Goal: Information Seeking & Learning: Learn about a topic

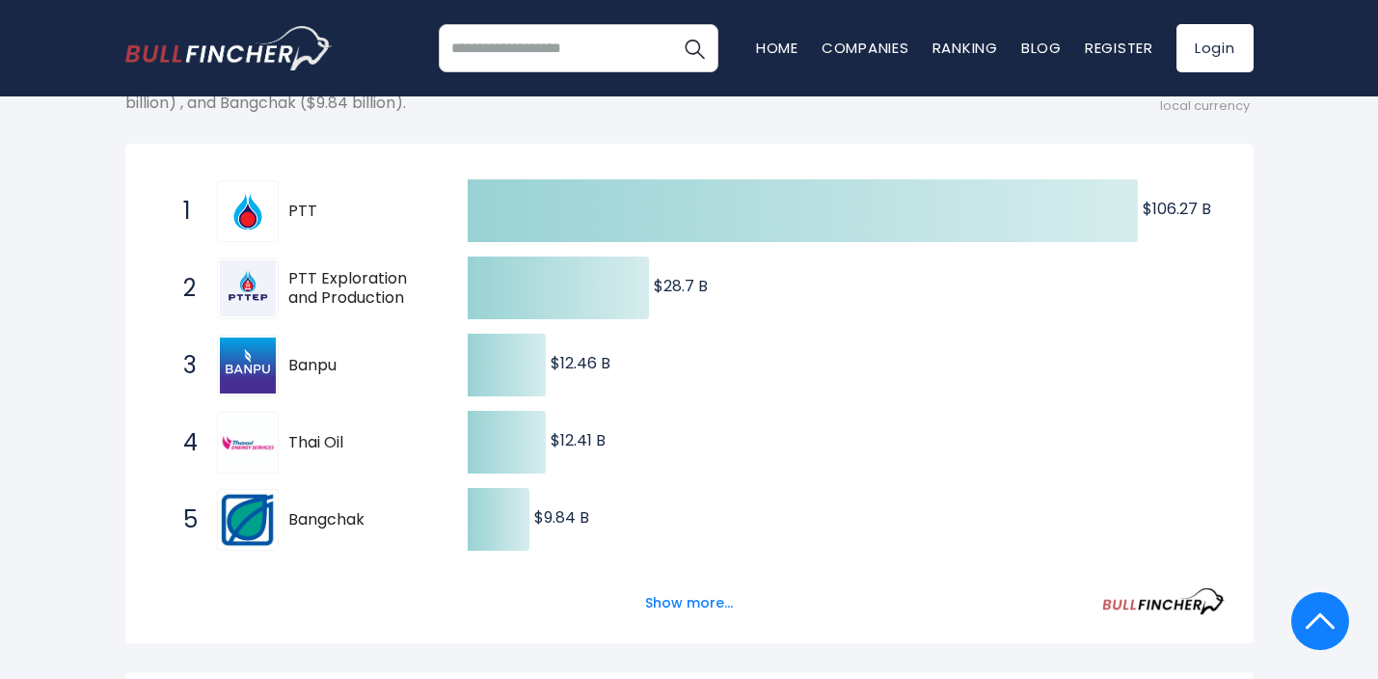
scroll to position [312, 0]
click at [677, 601] on button "Show more..." at bounding box center [688, 603] width 111 height 32
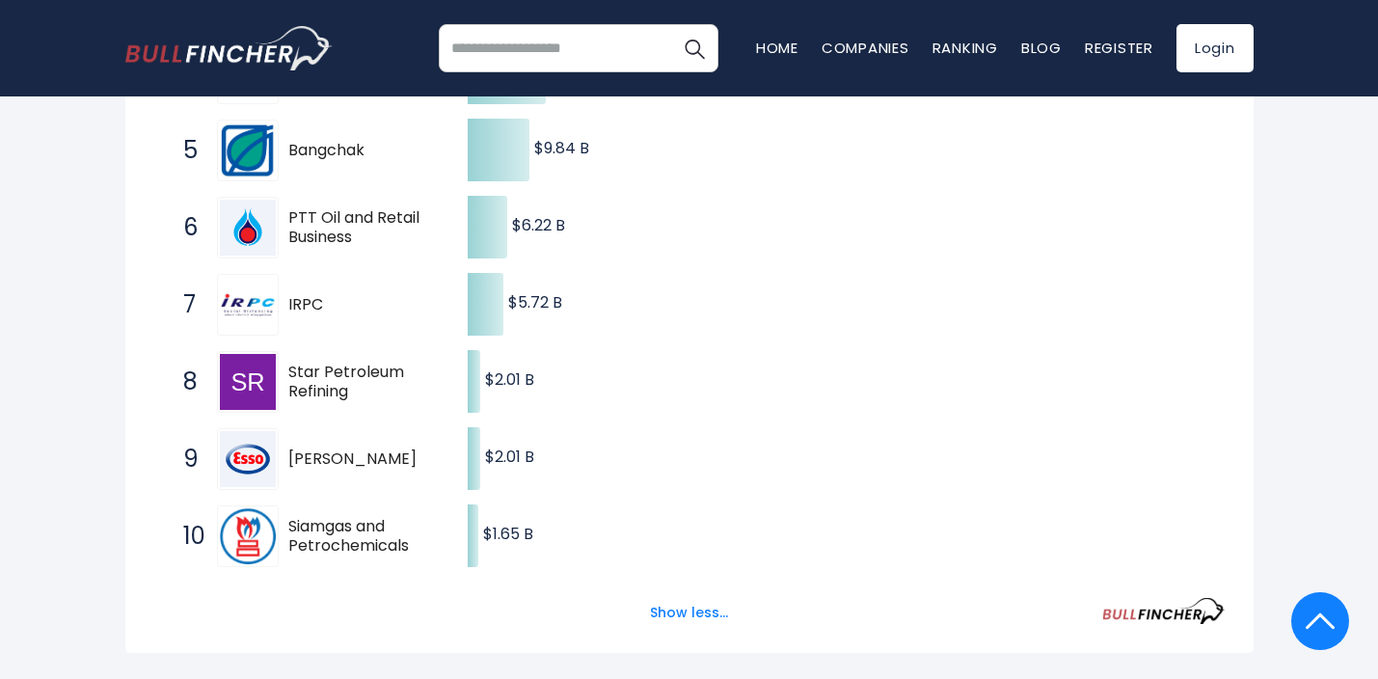
scroll to position [716, 0]
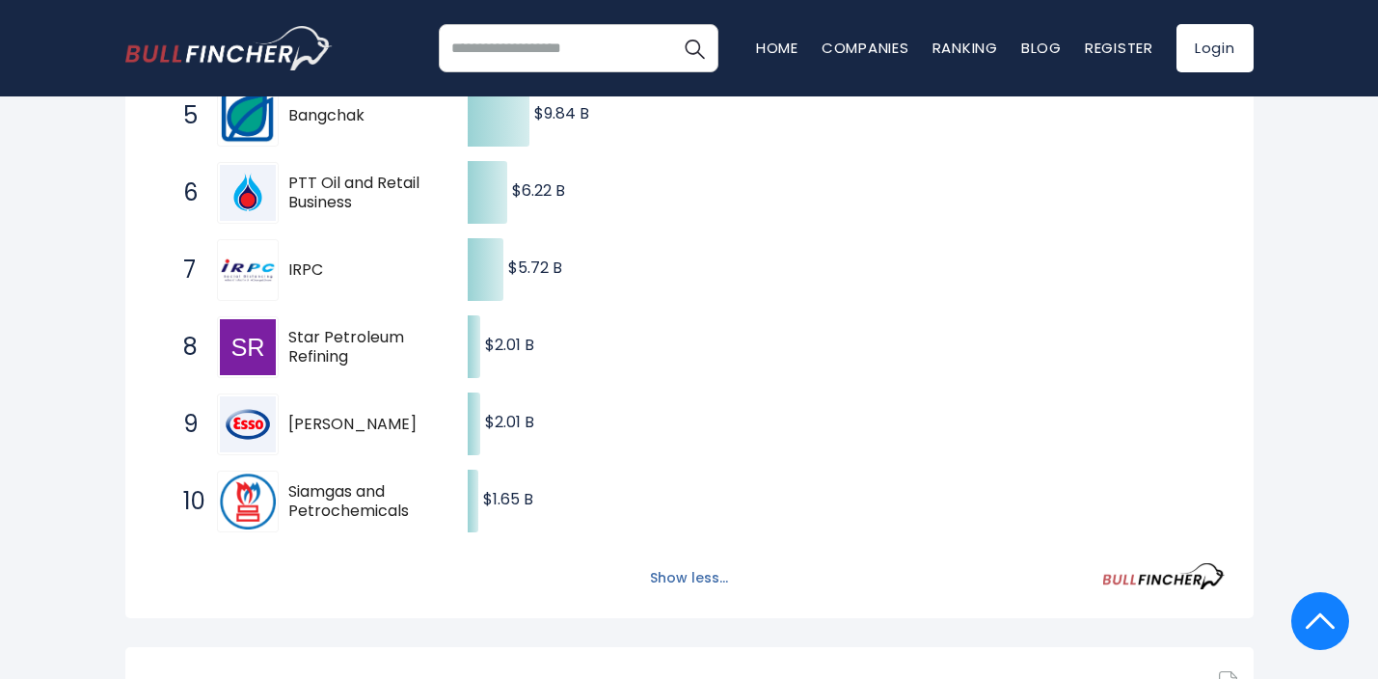
click at [688, 574] on button "Show less..." at bounding box center [688, 578] width 101 height 32
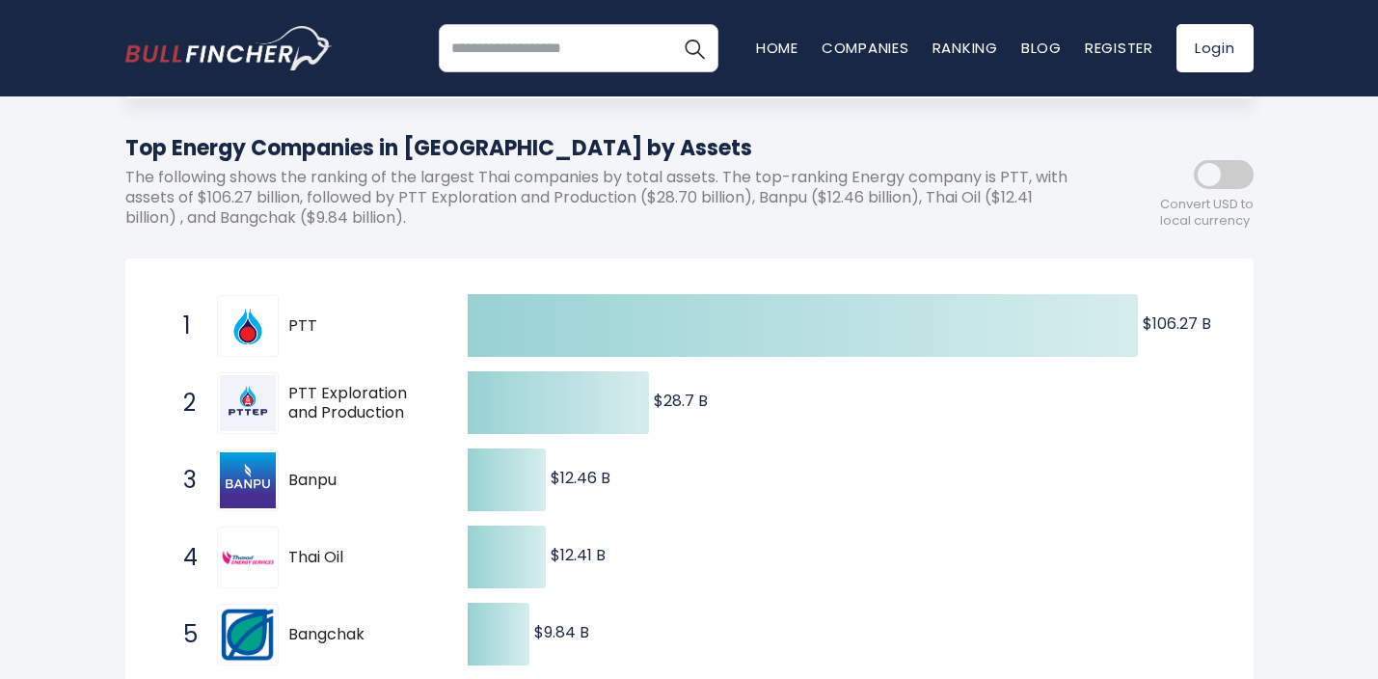
scroll to position [0, 0]
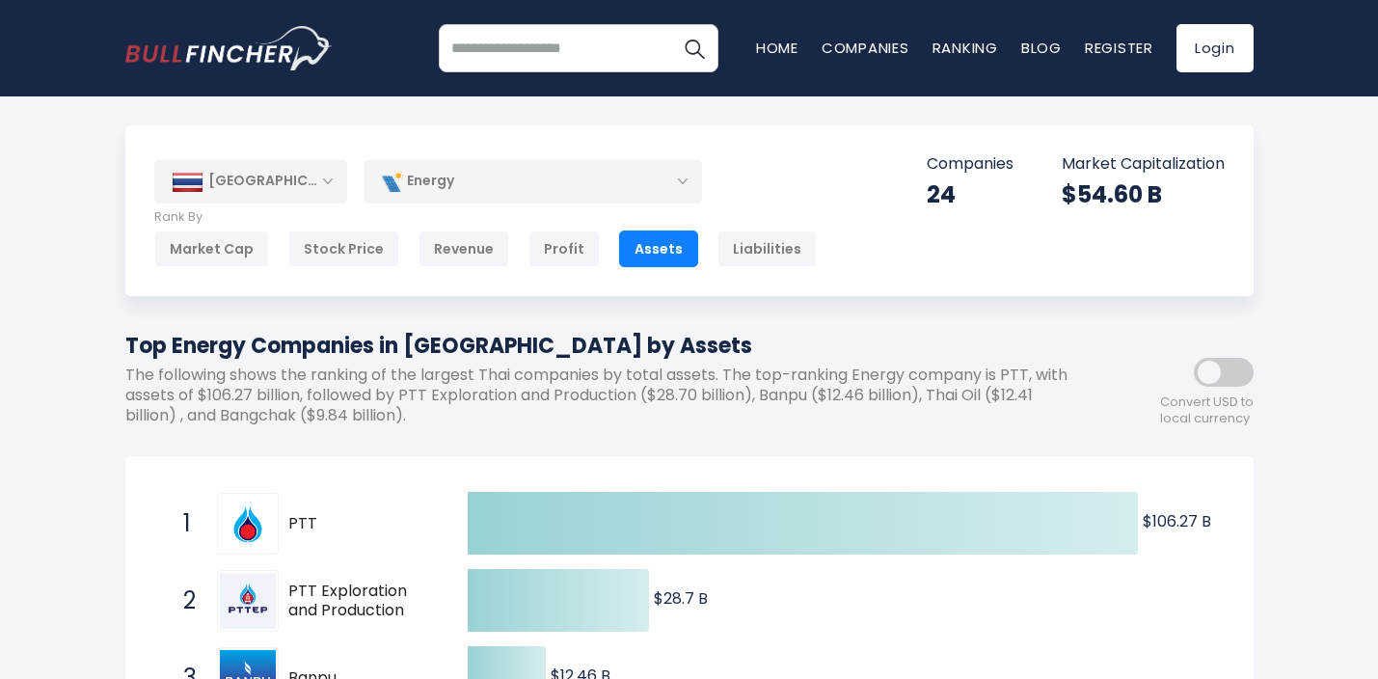
click at [279, 187] on div "[GEOGRAPHIC_DATA]" at bounding box center [250, 181] width 193 height 42
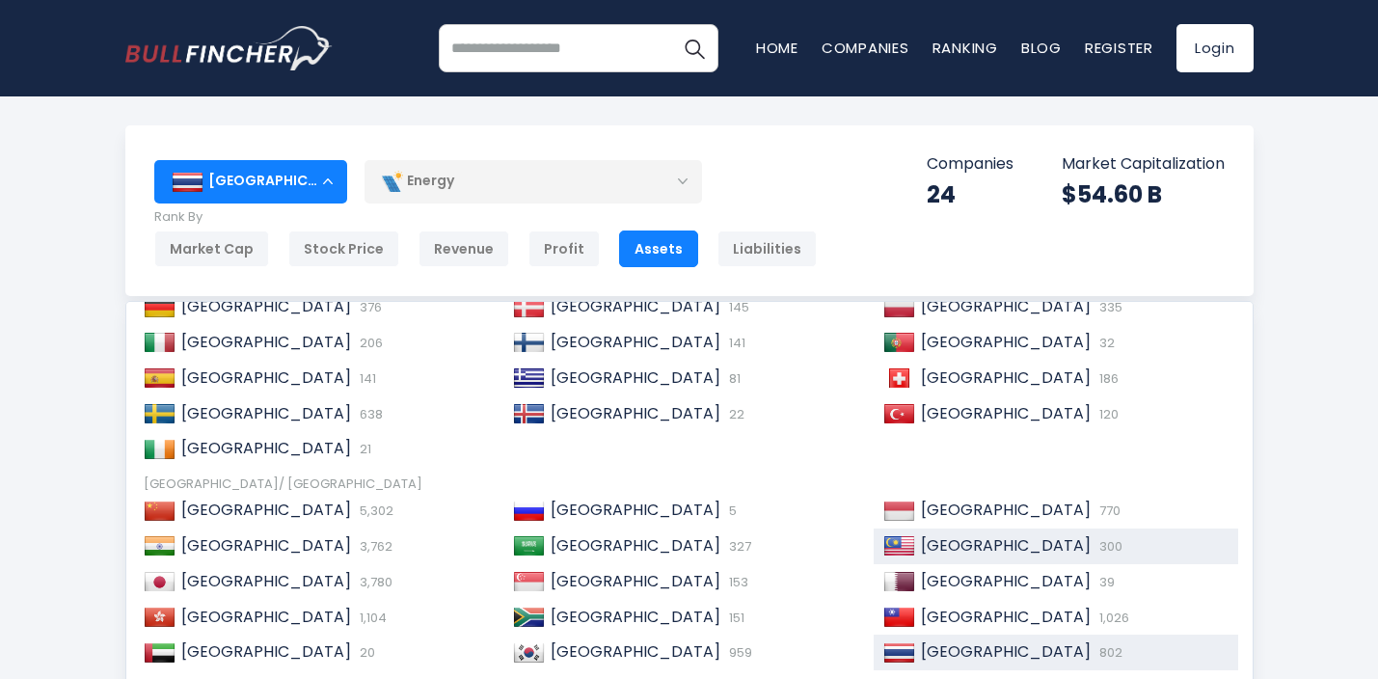
scroll to position [295, 0]
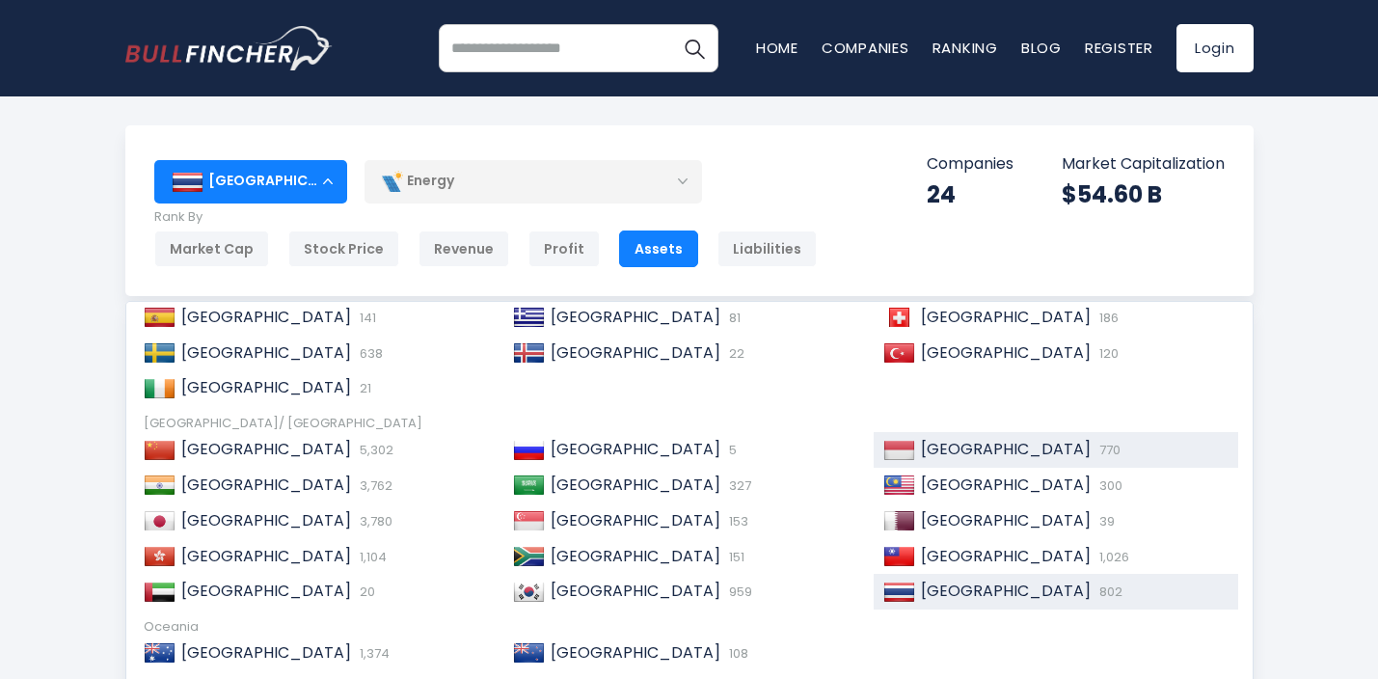
click at [1094, 449] on span "770" at bounding box center [1107, 450] width 26 height 18
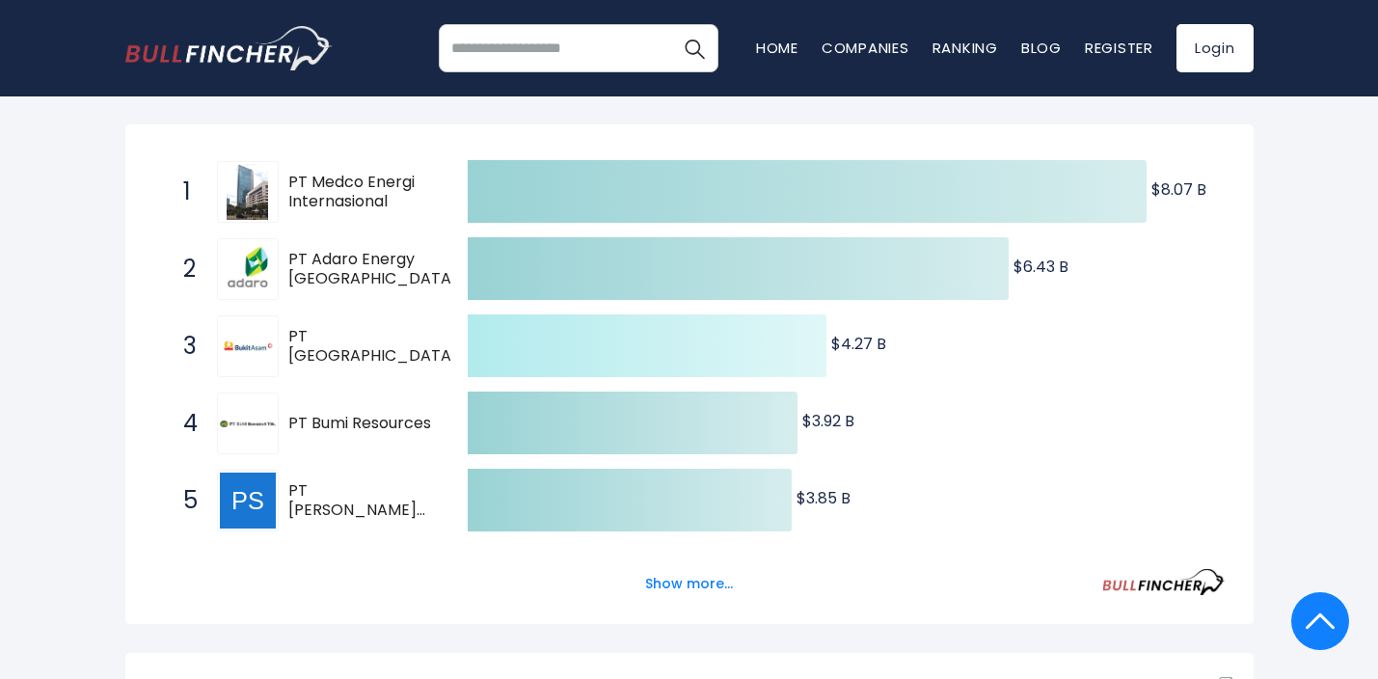
scroll to position [333, 0]
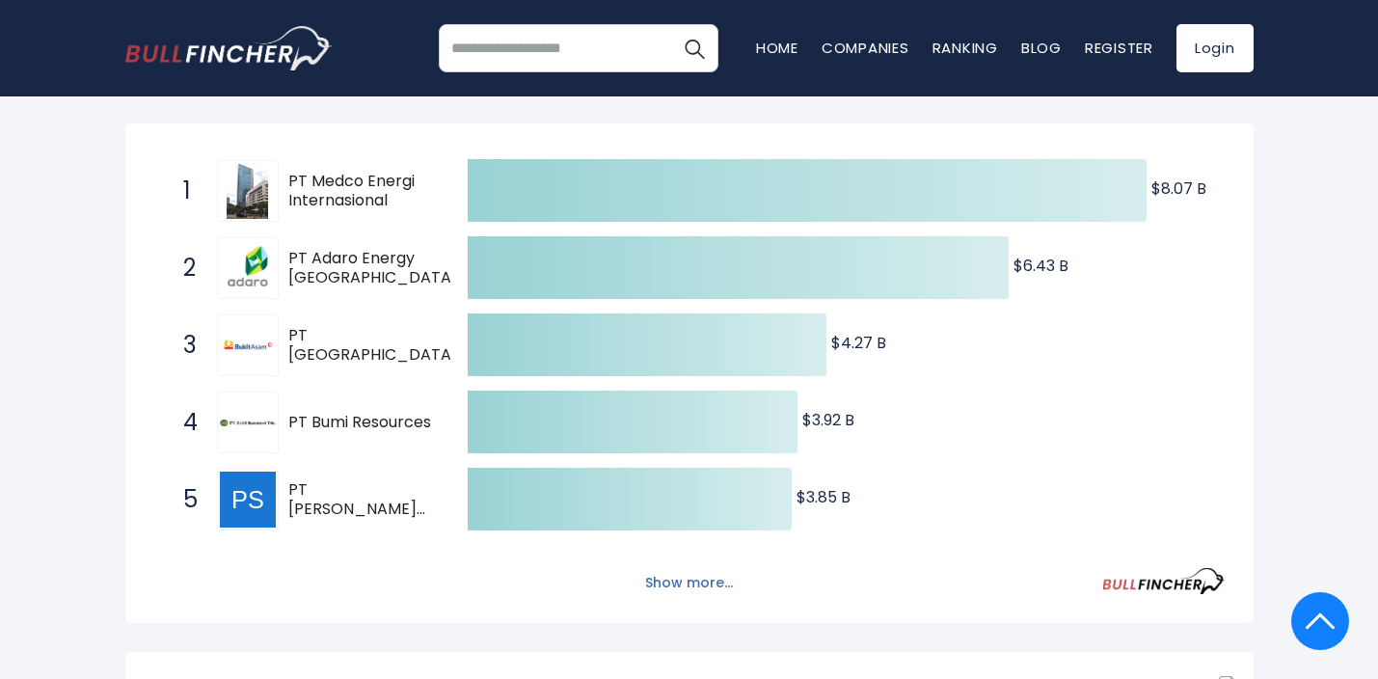
click at [710, 578] on button "Show more..." at bounding box center [688, 583] width 111 height 32
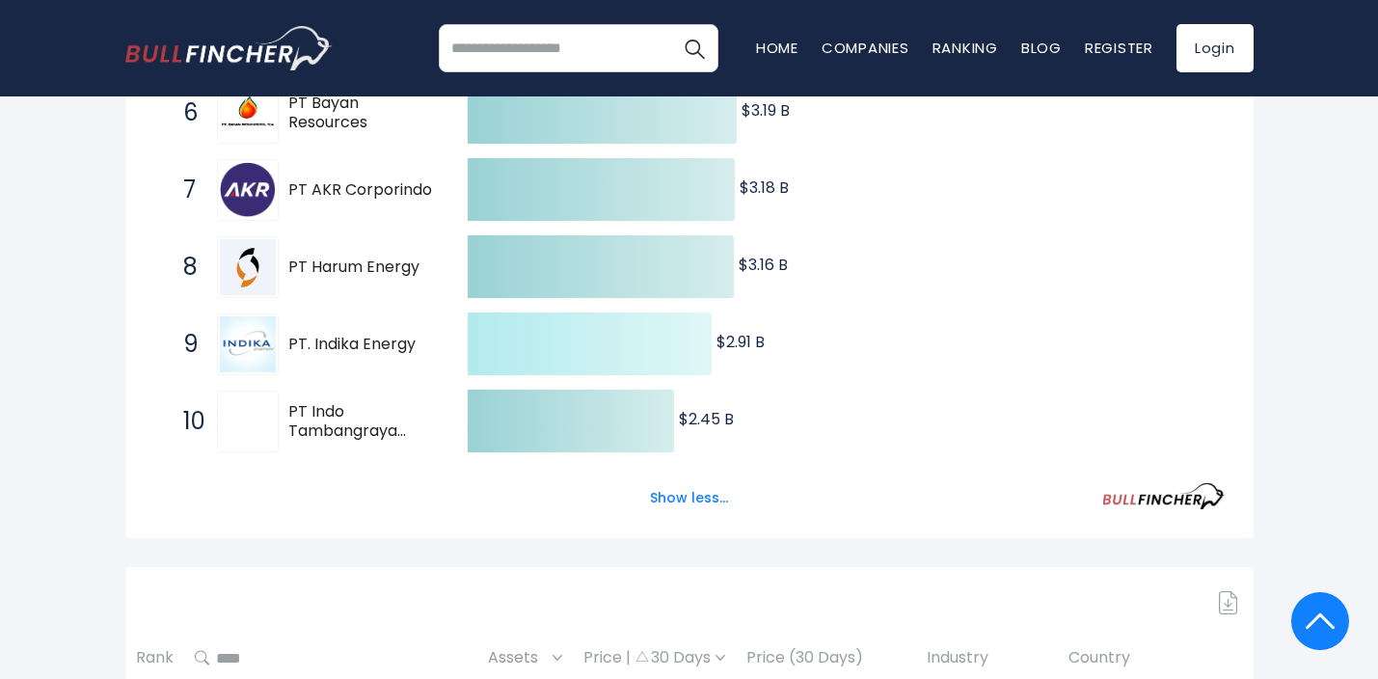
scroll to position [850, 0]
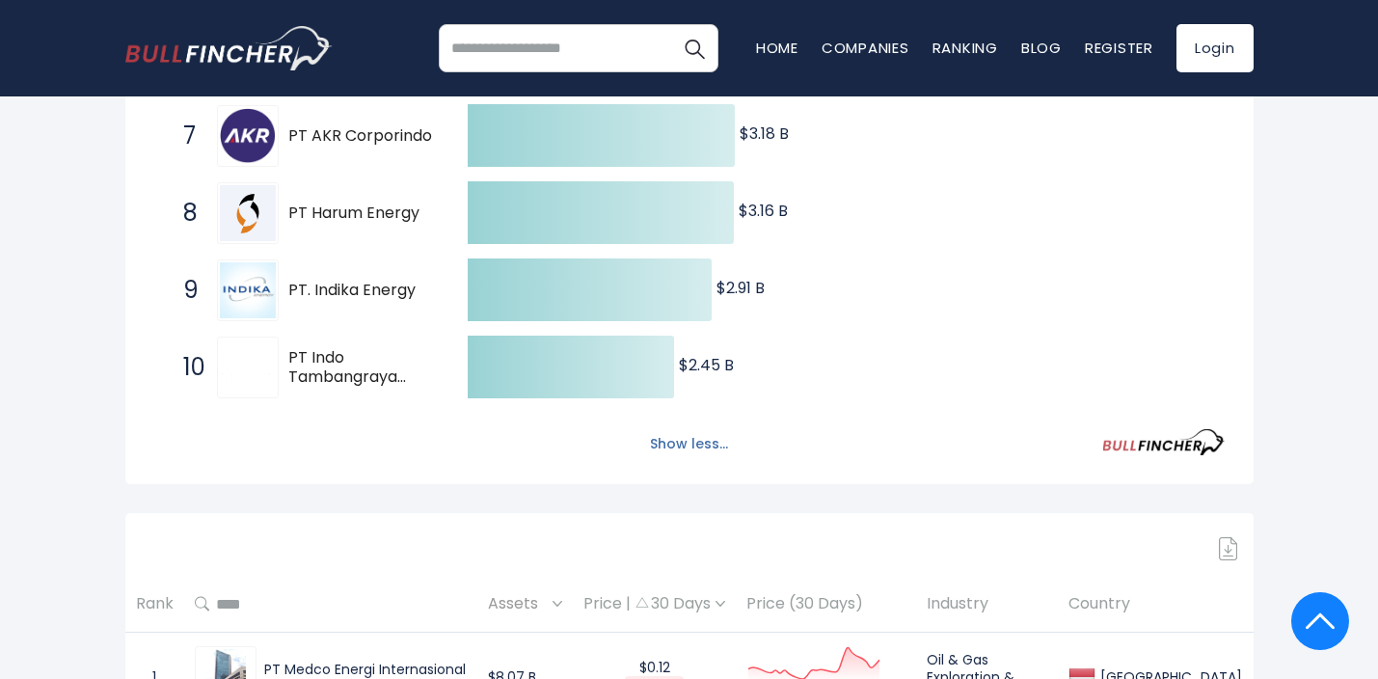
click at [694, 451] on button "Show less..." at bounding box center [688, 444] width 101 height 32
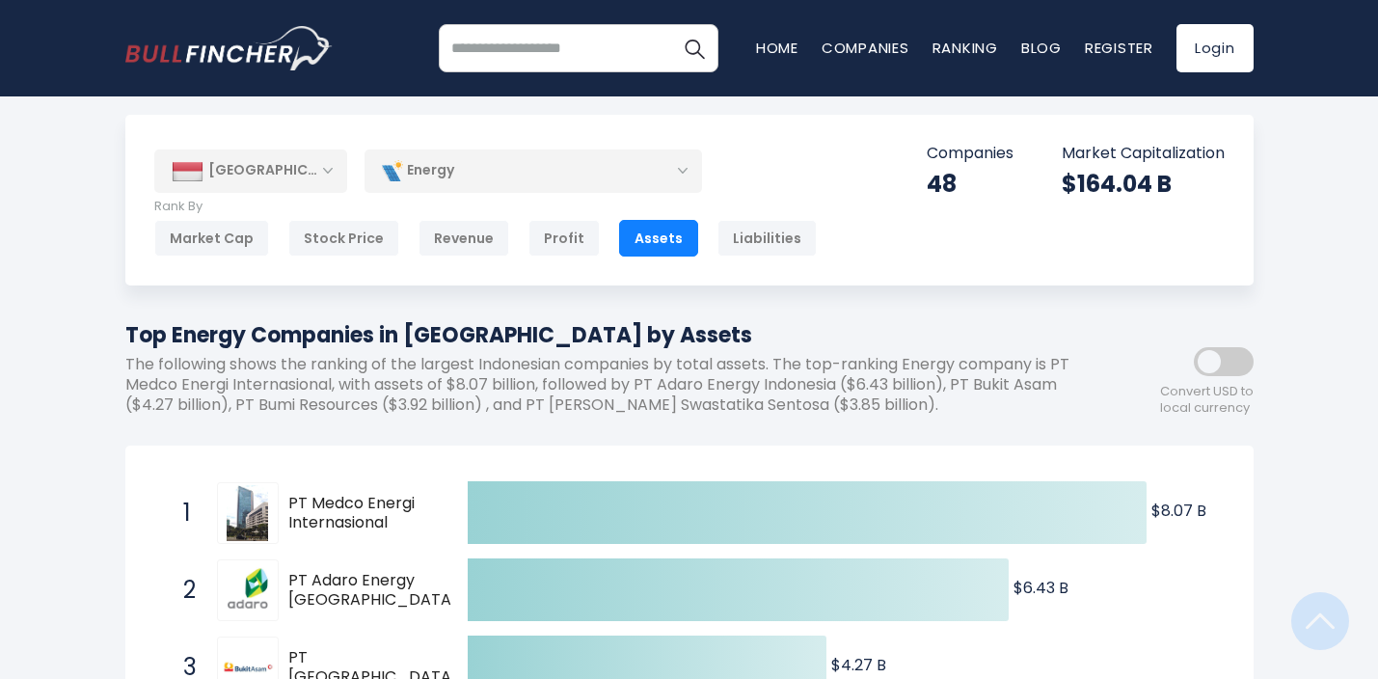
scroll to position [0, 0]
